Goal: Check status: Check status

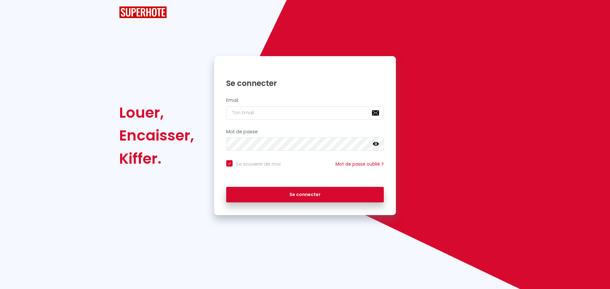
checkbox input "true"
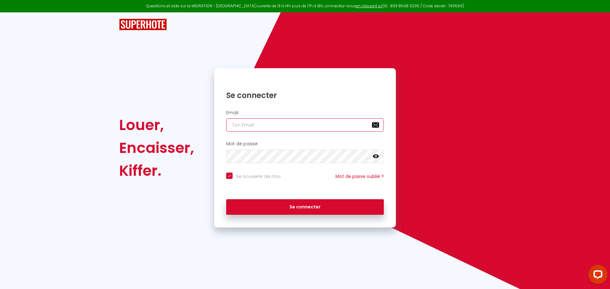
click at [252, 124] on input "email" at bounding box center [305, 124] width 158 height 13
type input "[EMAIL_ADDRESS][DOMAIN_NAME]"
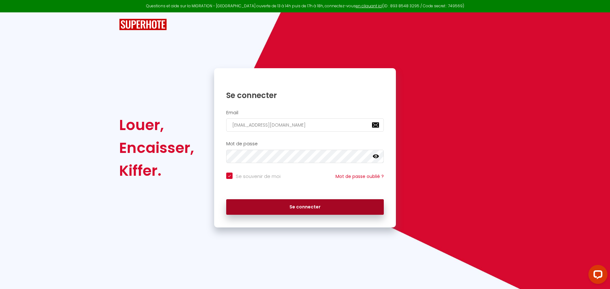
click at [300, 205] on button "Se connecter" at bounding box center [305, 207] width 158 height 16
checkbox input "true"
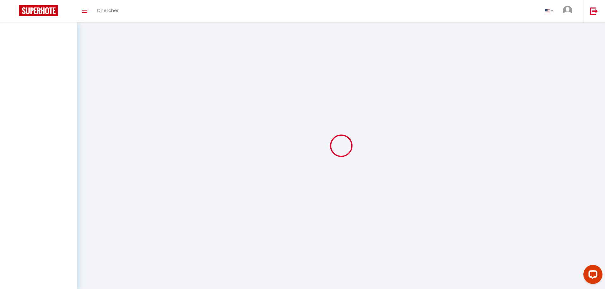
select select
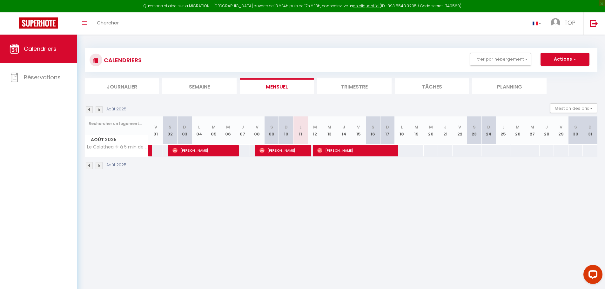
select select
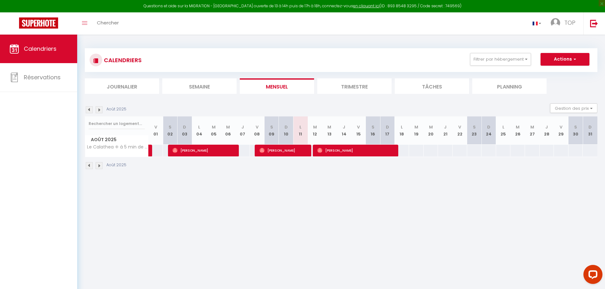
select select
click at [323, 150] on span "[PERSON_NAME]" at bounding box center [356, 151] width 78 height 12
select select "OK"
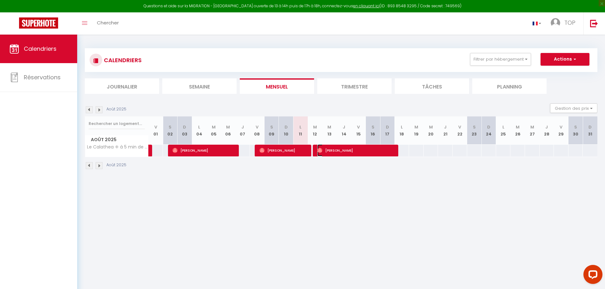
select select "0"
select select "1"
select select
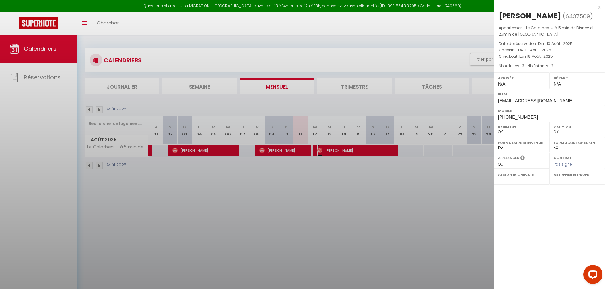
select select "45493"
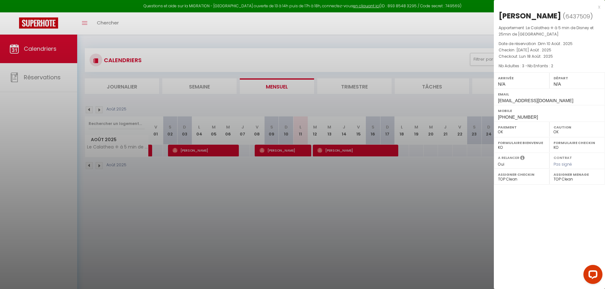
click at [598, 5] on div "x" at bounding box center [547, 7] width 106 height 8
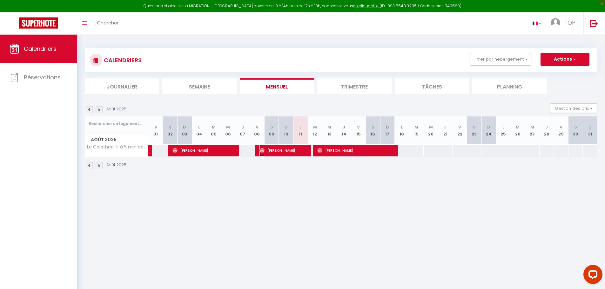
click at [283, 149] on span "[PERSON_NAME]" at bounding box center [283, 151] width 49 height 12
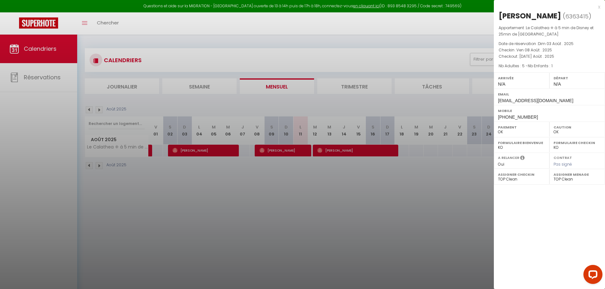
click at [335, 149] on div at bounding box center [302, 144] width 605 height 289
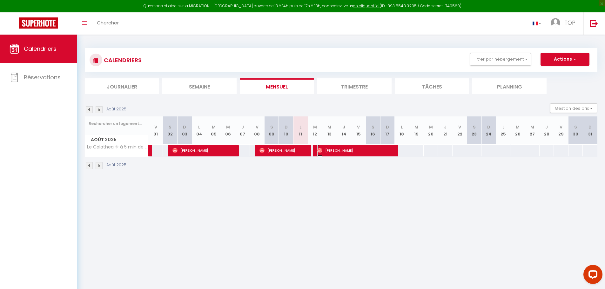
click at [335, 150] on span "[PERSON_NAME]" at bounding box center [356, 151] width 78 height 12
